Goal: Task Accomplishment & Management: Manage account settings

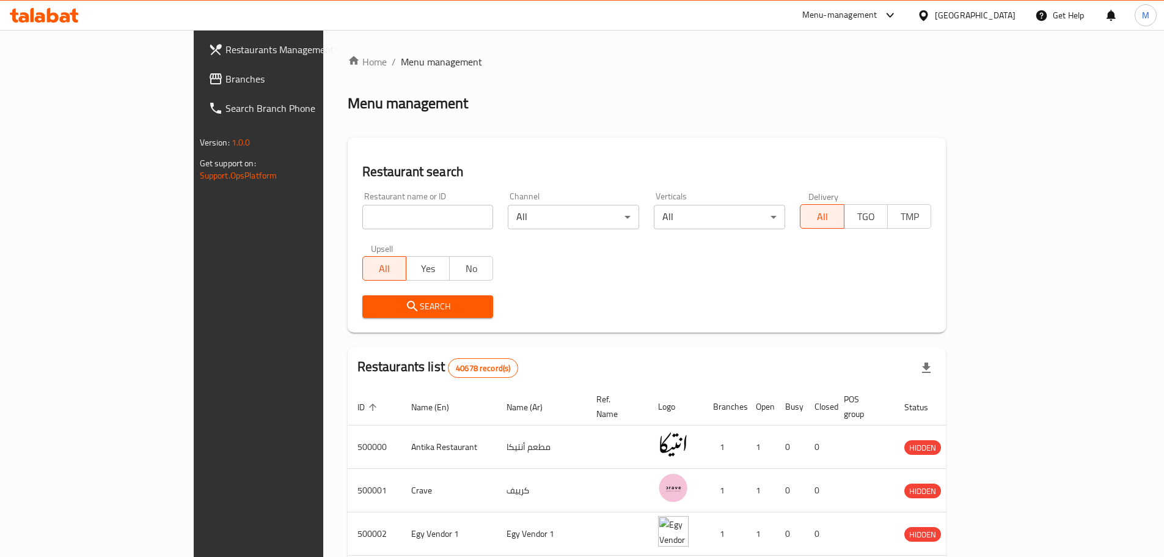
click at [362, 219] on input "search" at bounding box center [427, 217] width 131 height 24
type input "pesca"
click button "Search" at bounding box center [427, 306] width 131 height 23
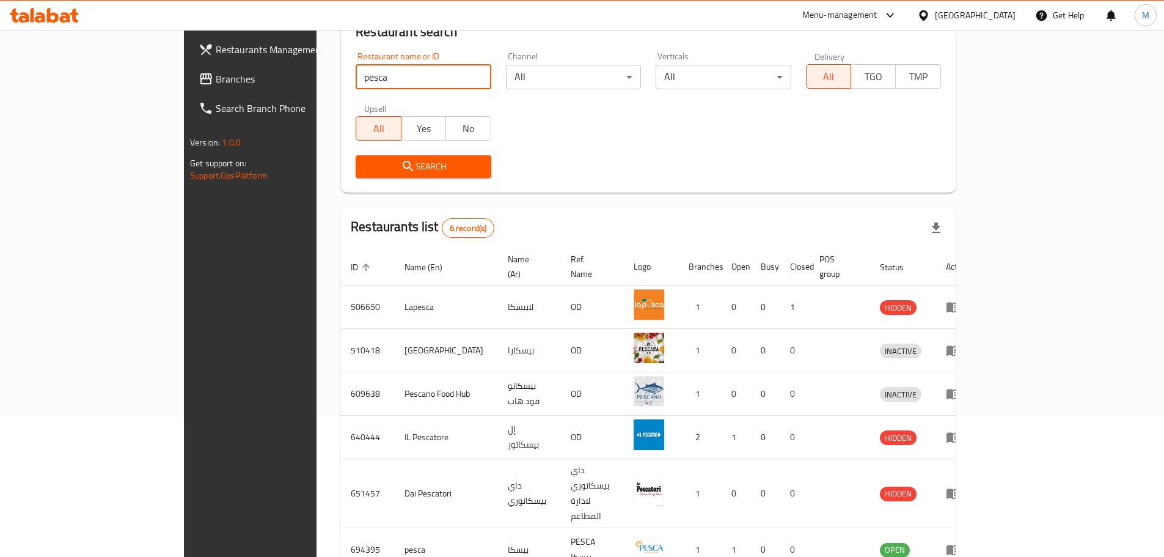
scroll to position [181, 0]
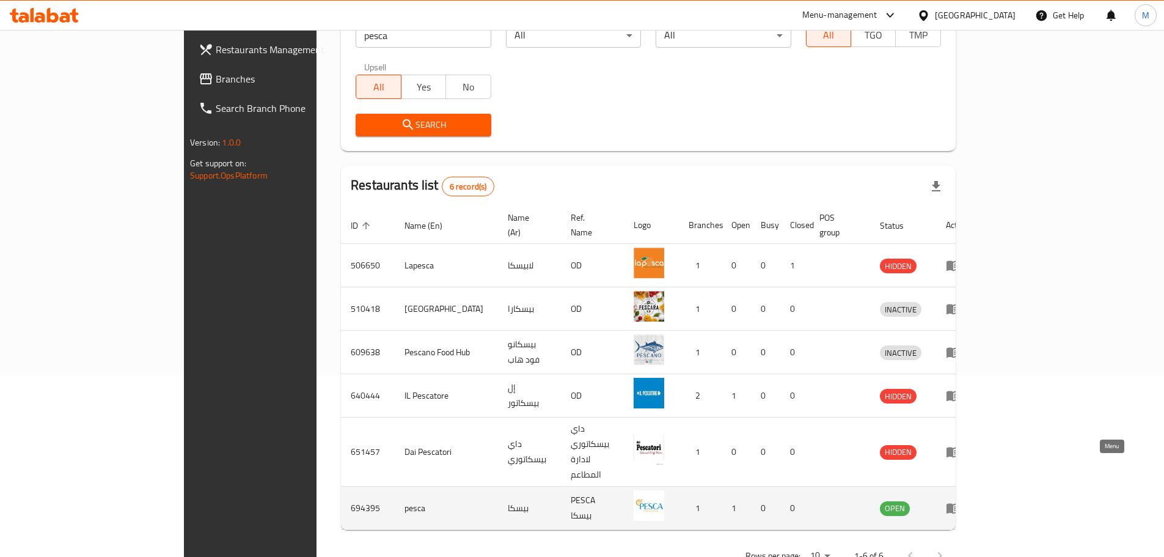
click at [961, 500] on icon "enhanced table" at bounding box center [953, 507] width 15 height 15
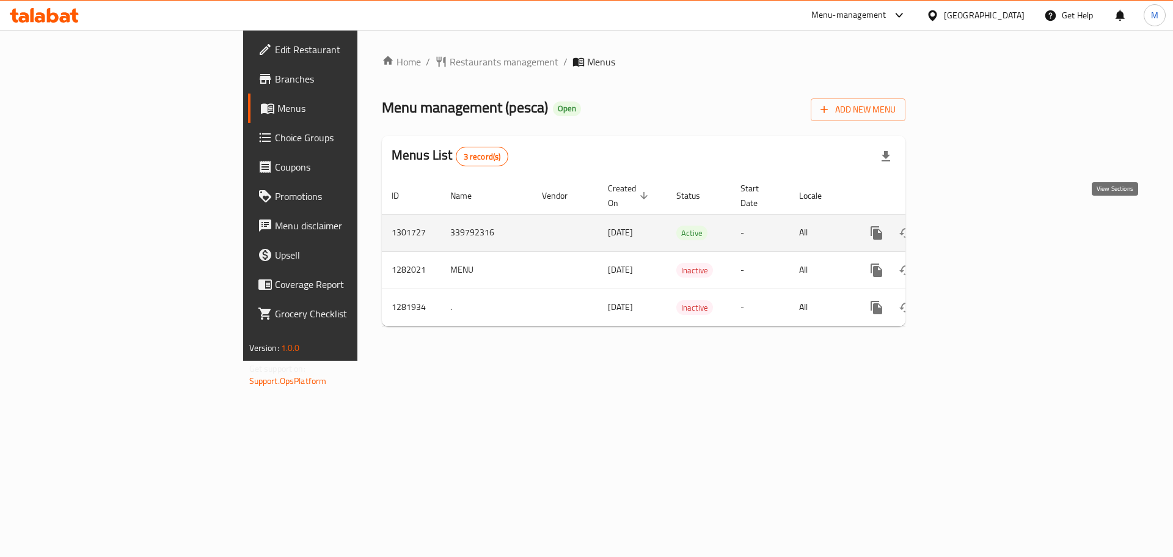
click at [979, 227] on link "enhanced table" at bounding box center [964, 232] width 29 height 29
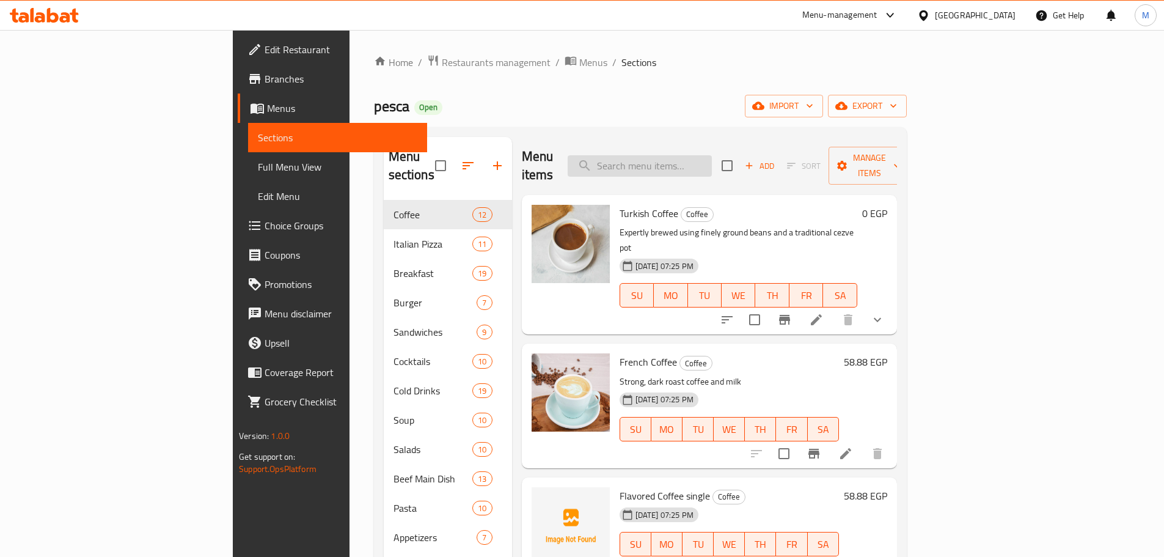
click at [711, 155] on input "search" at bounding box center [640, 165] width 144 height 21
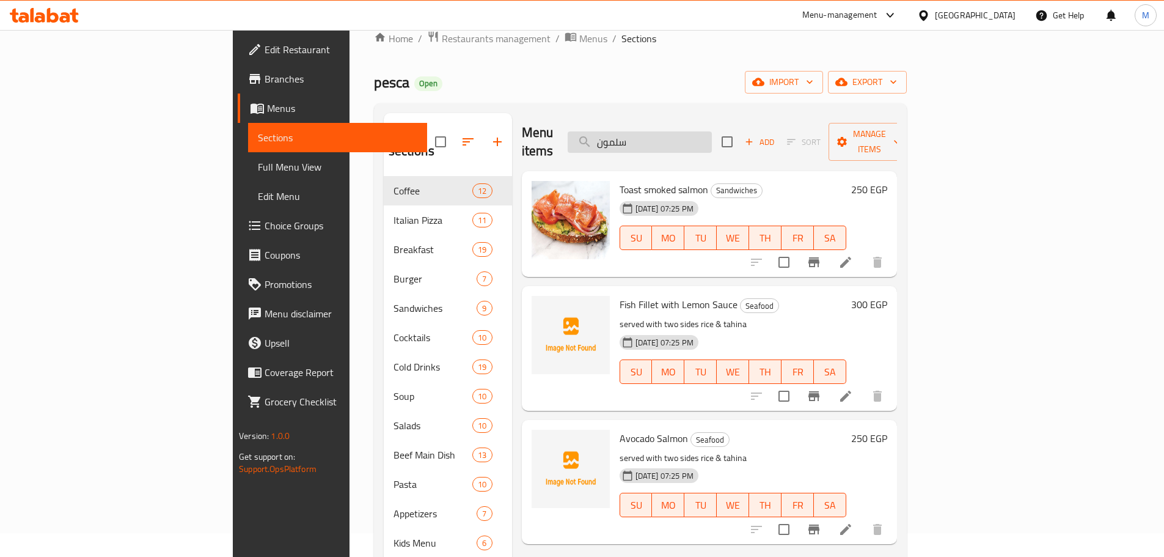
scroll to position [29, 0]
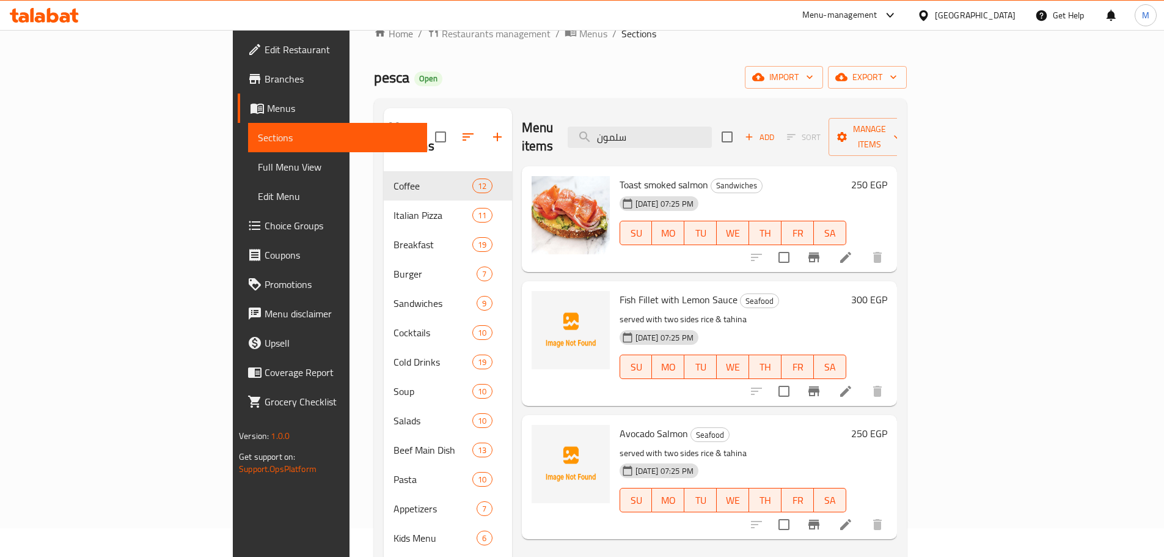
type input "سلمون"
click at [851, 386] on icon at bounding box center [845, 391] width 11 height 11
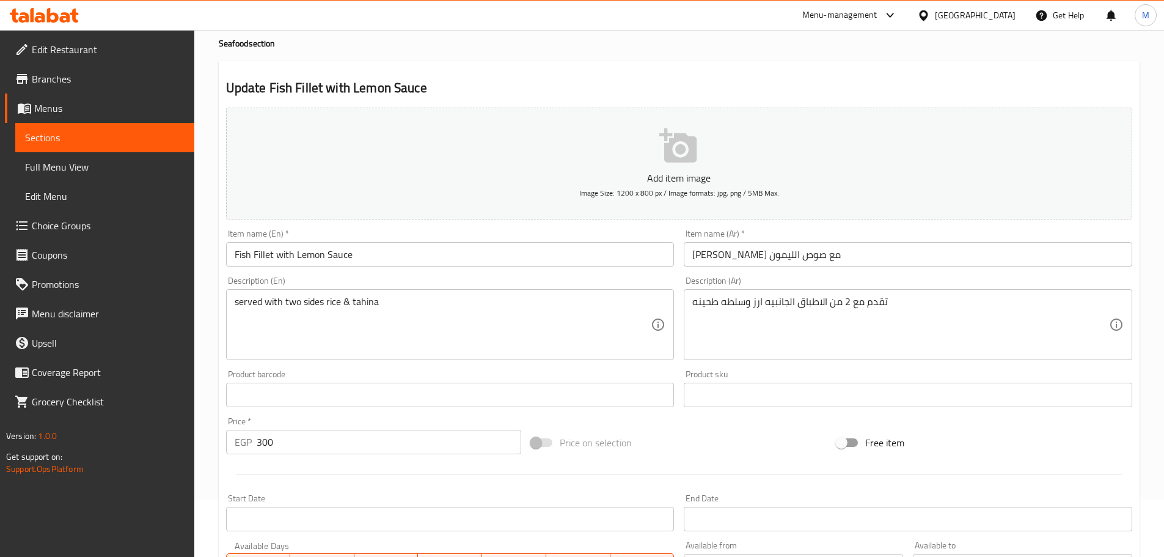
scroll to position [59, 0]
